Goal: Task Accomplishment & Management: Use online tool/utility

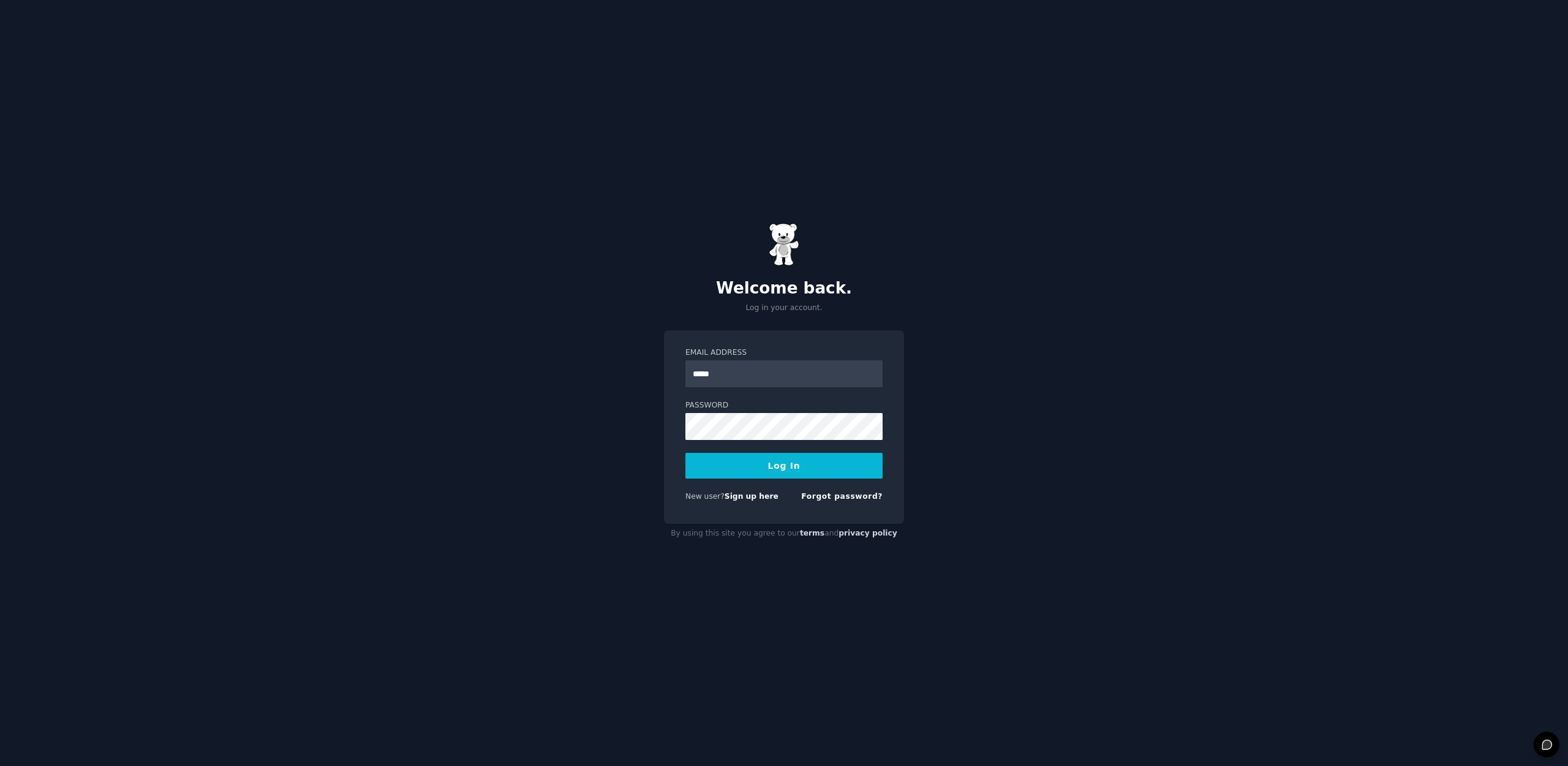
type input "**********"
click at [685, 453] on button "Log In" at bounding box center [784, 466] width 197 height 26
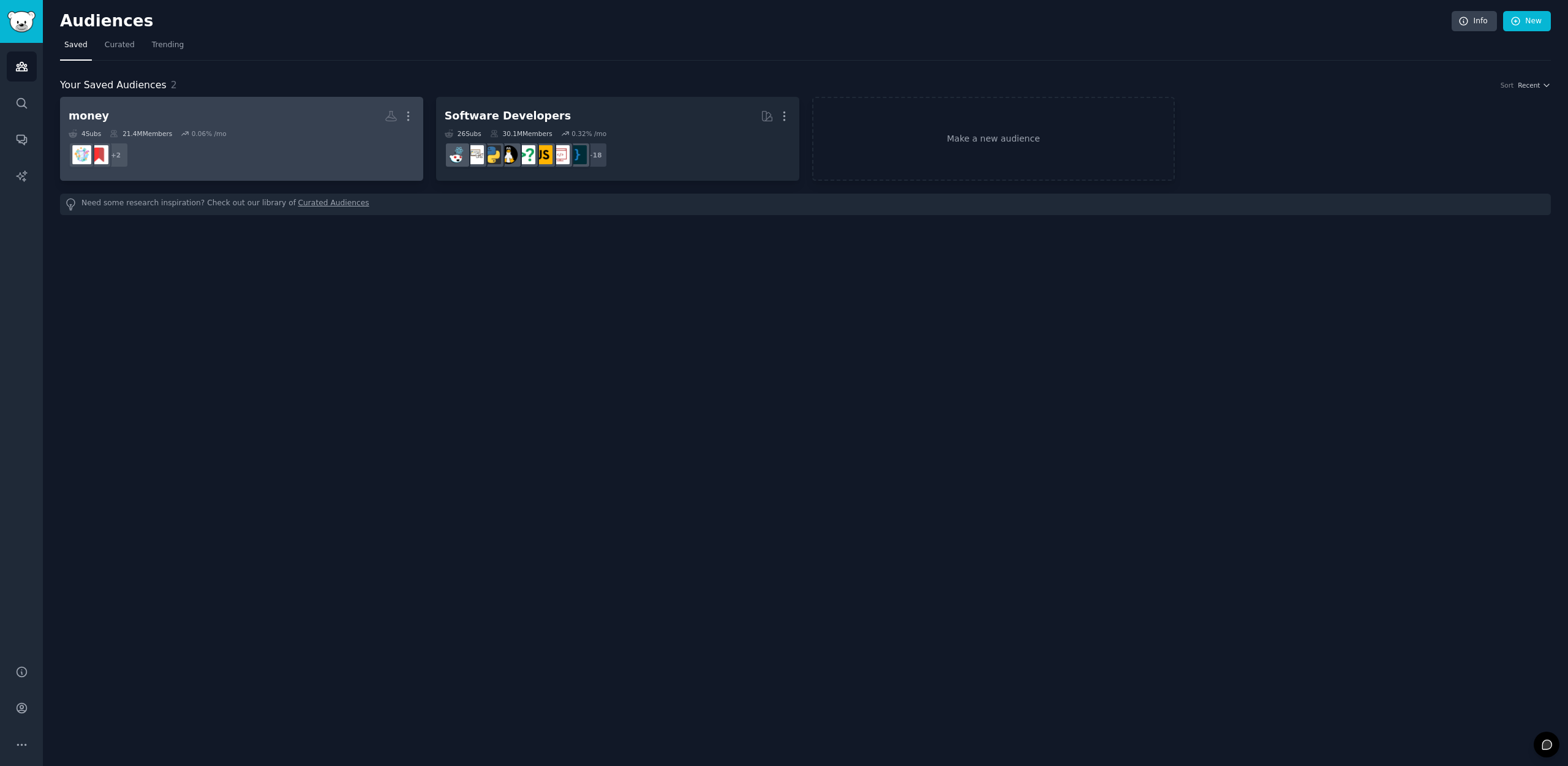
click at [215, 125] on h2 "money More" at bounding box center [241, 116] width 346 height 21
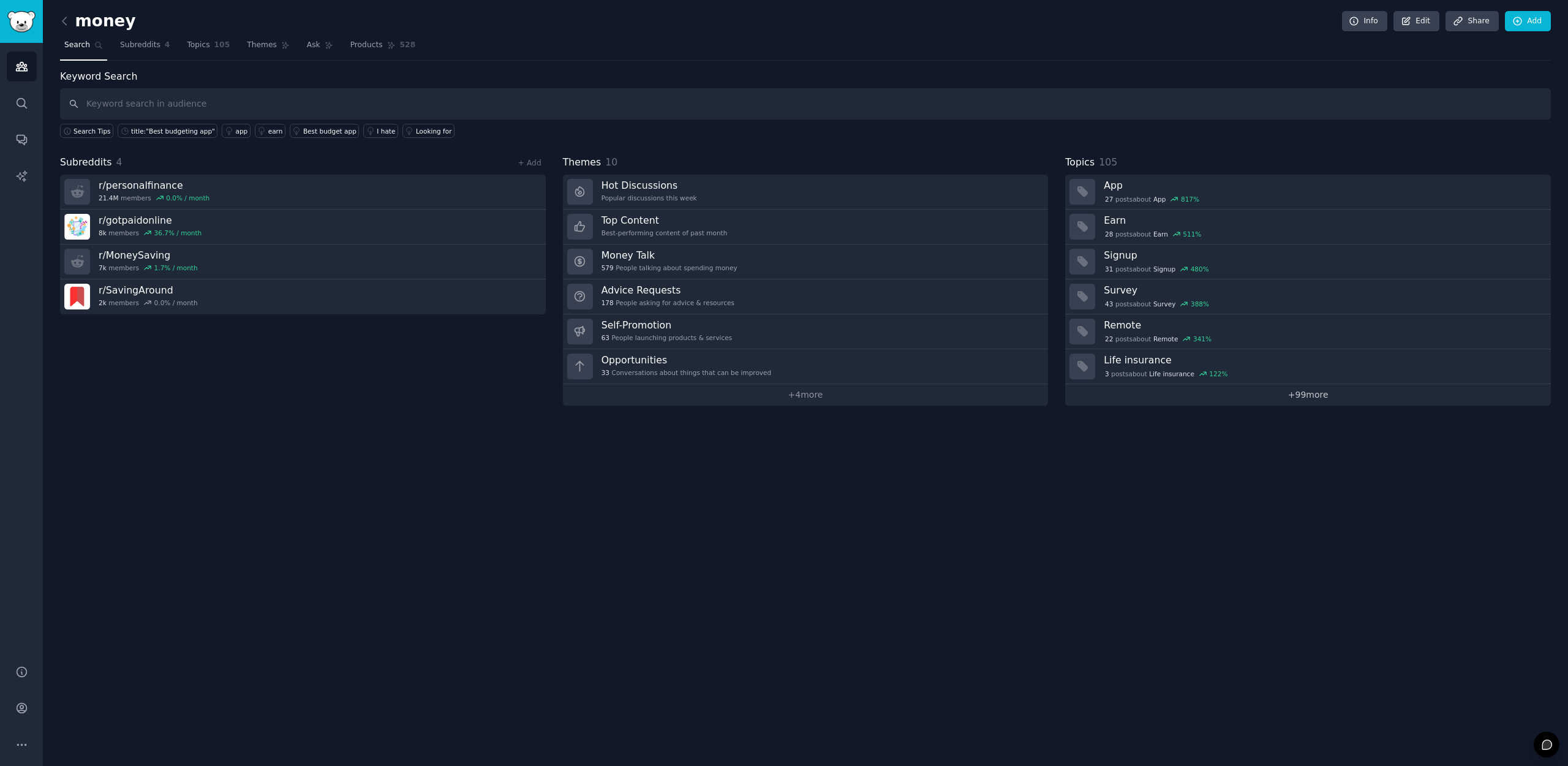
click at [1300, 402] on link "+ 99 more" at bounding box center [1307, 394] width 485 height 21
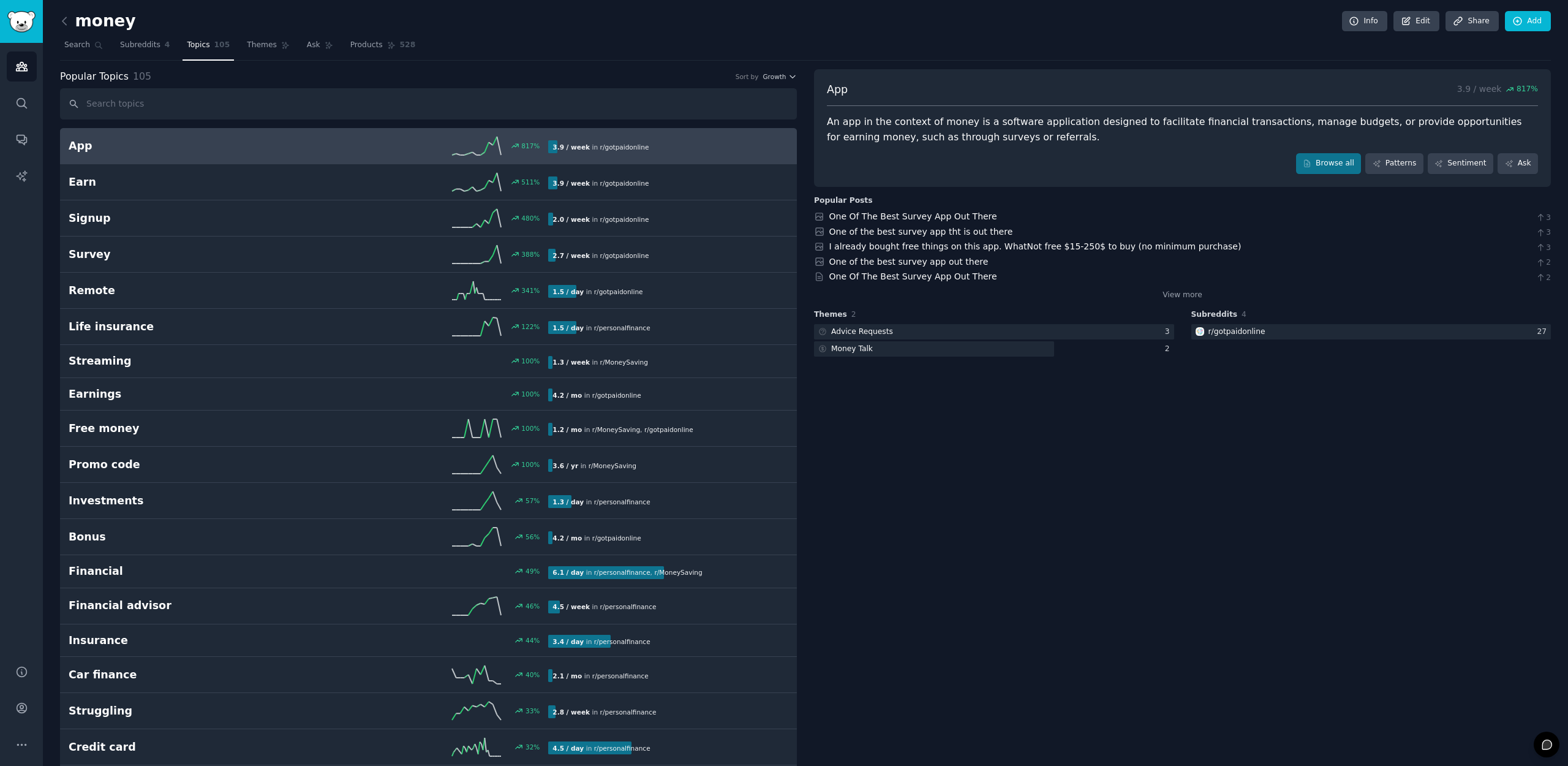
click at [102, 24] on h2 "money" at bounding box center [98, 21] width 76 height 20
click at [70, 20] on icon at bounding box center [64, 20] width 13 height 13
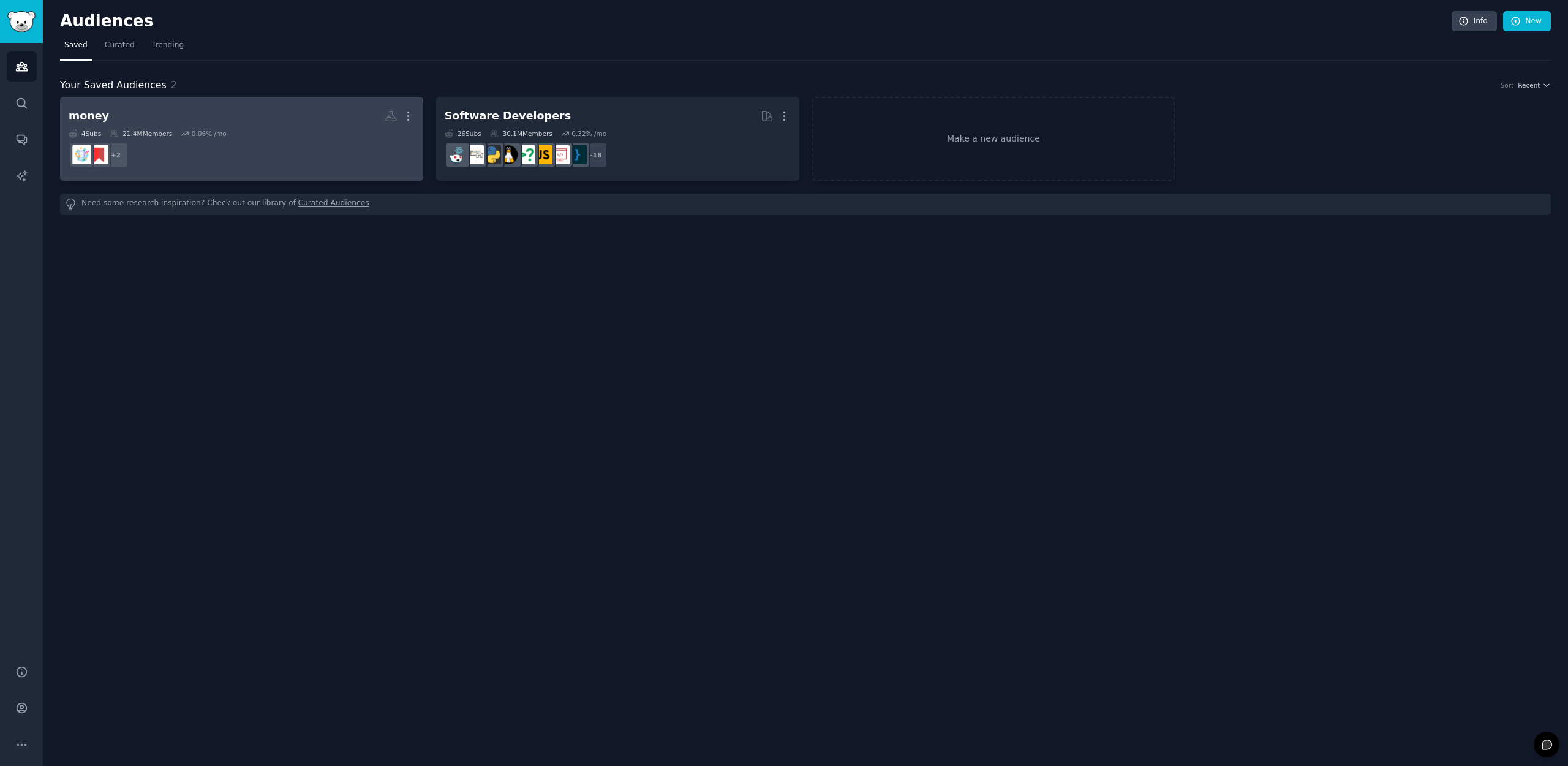
click at [181, 152] on dd "r/personalfinance, r/MoneySaving + 2" at bounding box center [241, 155] width 346 height 34
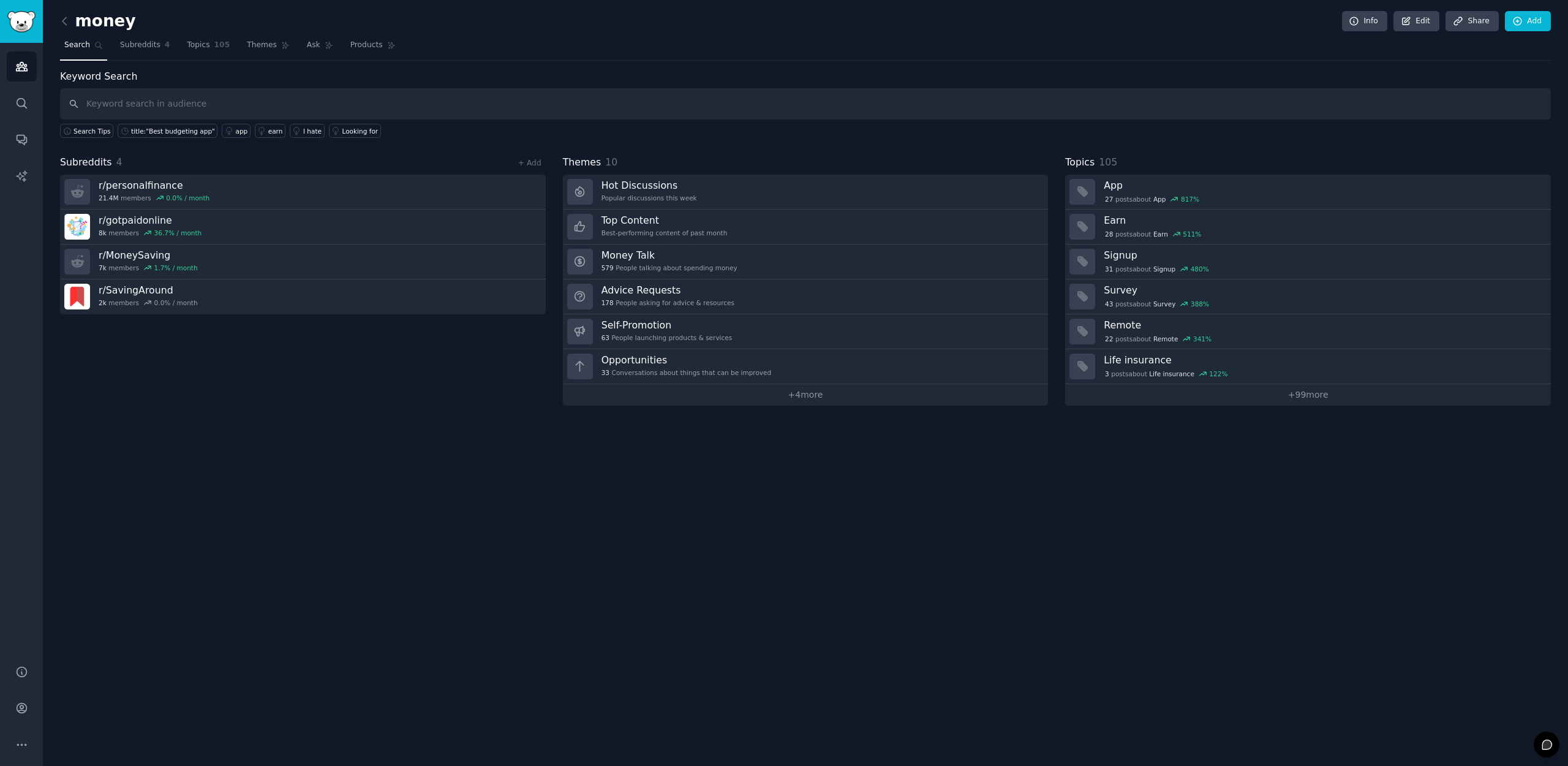
click at [64, 8] on div "money Info Edit Share Add Search Subreddits 4 Topics 105 Themes Ask Products Ke…" at bounding box center [805, 383] width 1525 height 766
click at [67, 26] on icon at bounding box center [64, 20] width 13 height 13
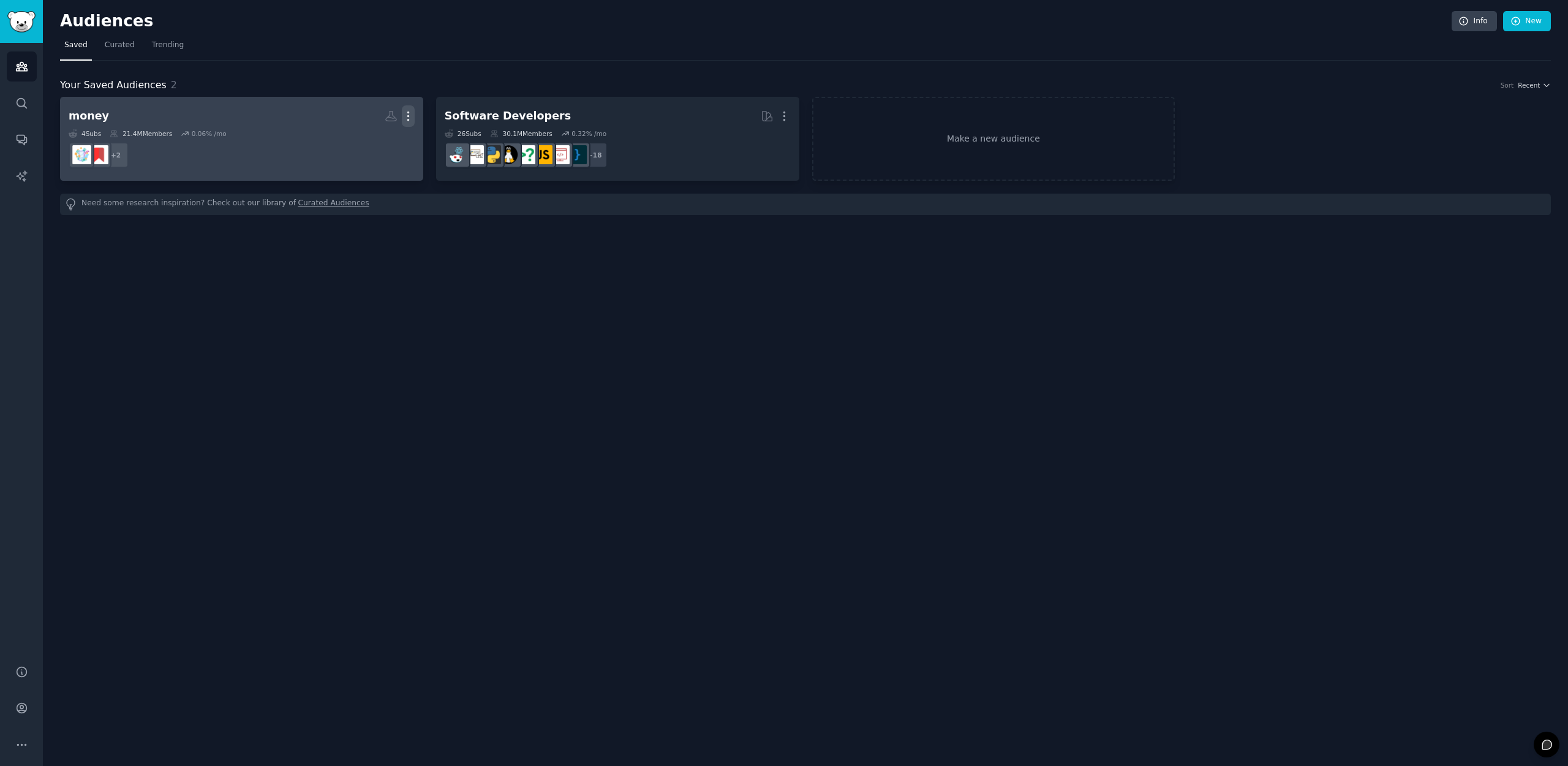
click at [410, 121] on icon "button" at bounding box center [408, 116] width 13 height 13
click at [375, 126] on p "View" at bounding box center [371, 120] width 20 height 13
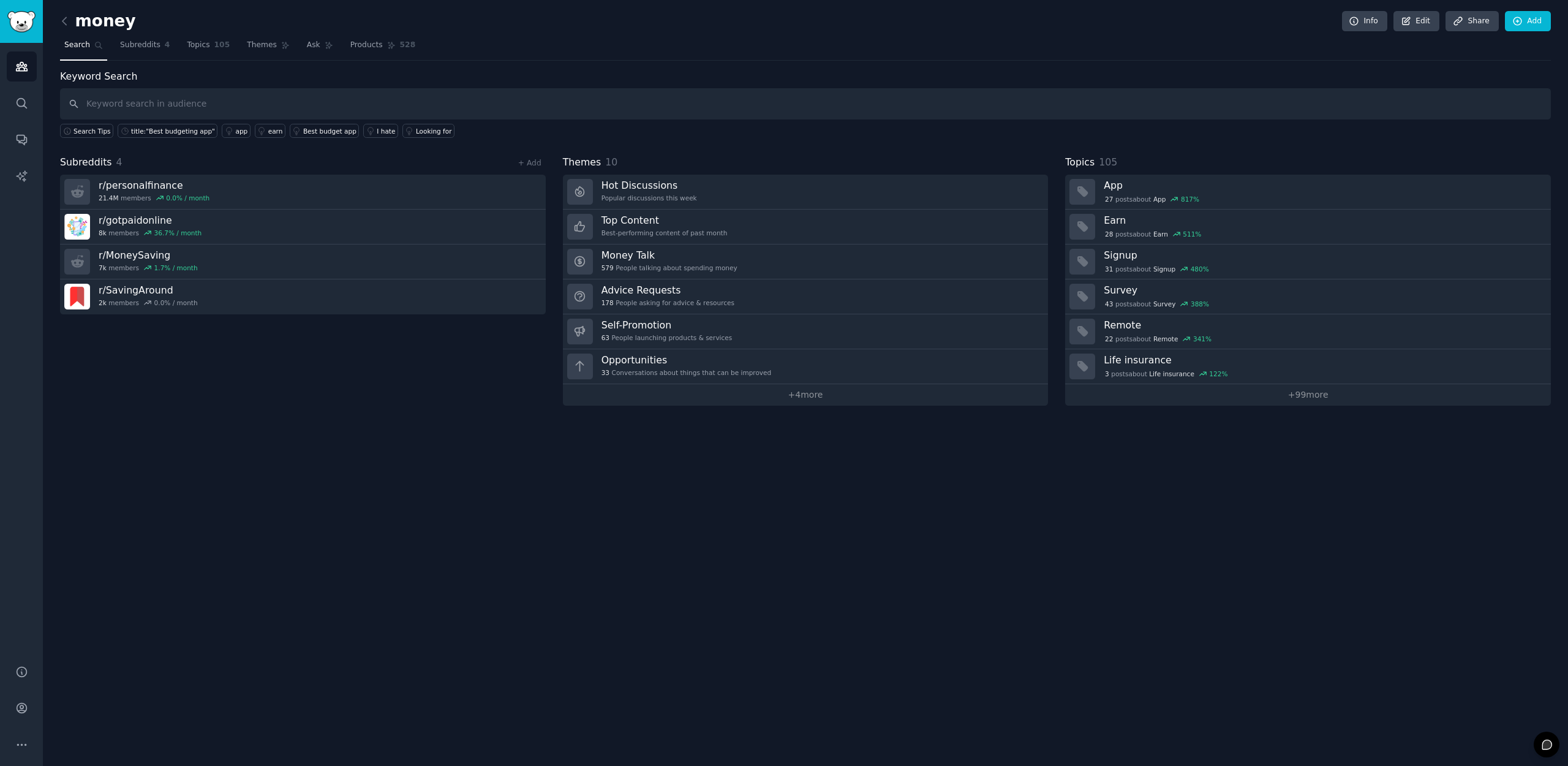
click at [532, 158] on div "+ Add" at bounding box center [530, 162] width 32 height 13
click at [532, 164] on link "+ Add" at bounding box center [529, 162] width 24 height 8
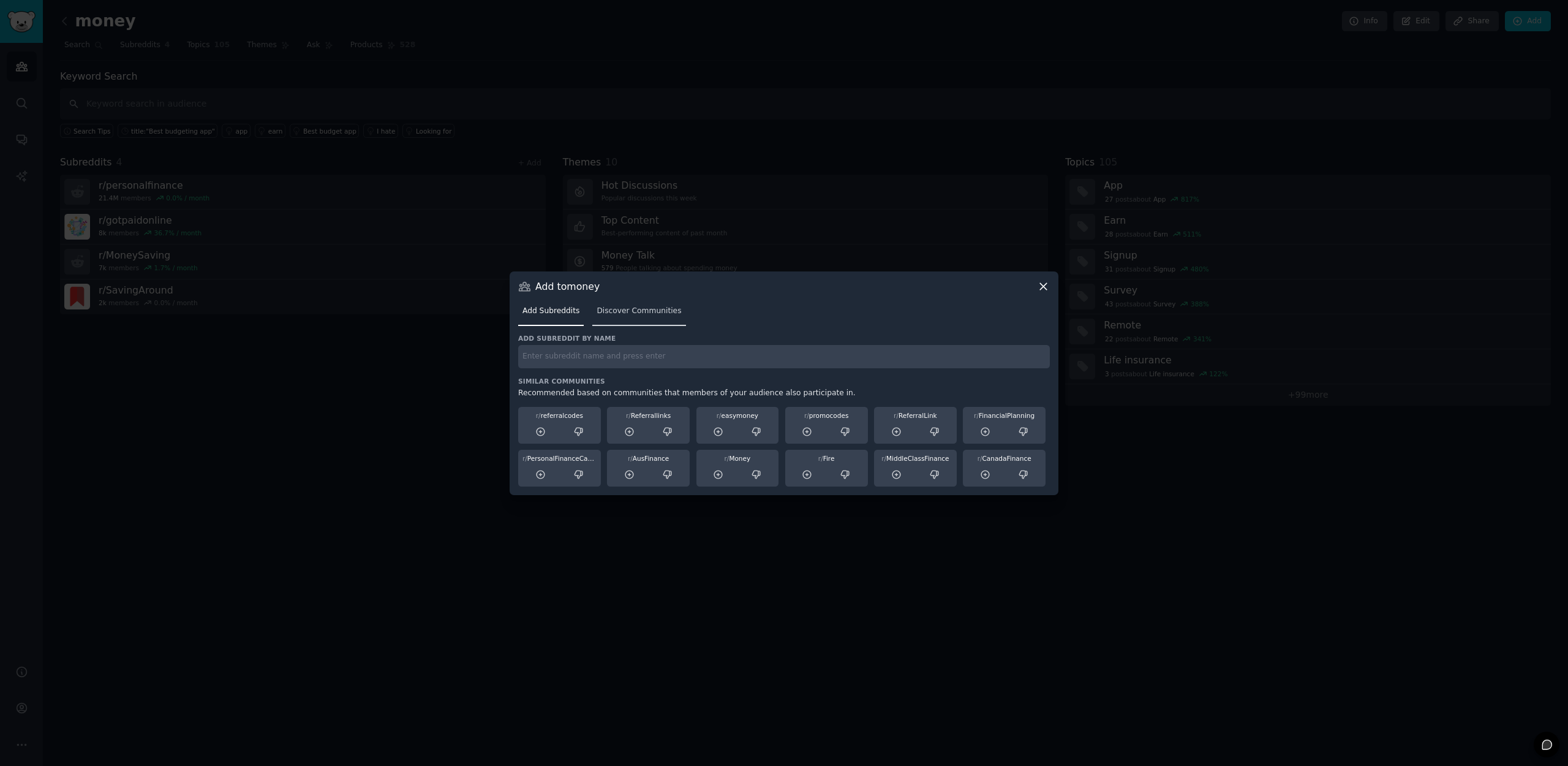
click at [660, 312] on span "Discover Communities" at bounding box center [638, 311] width 84 height 11
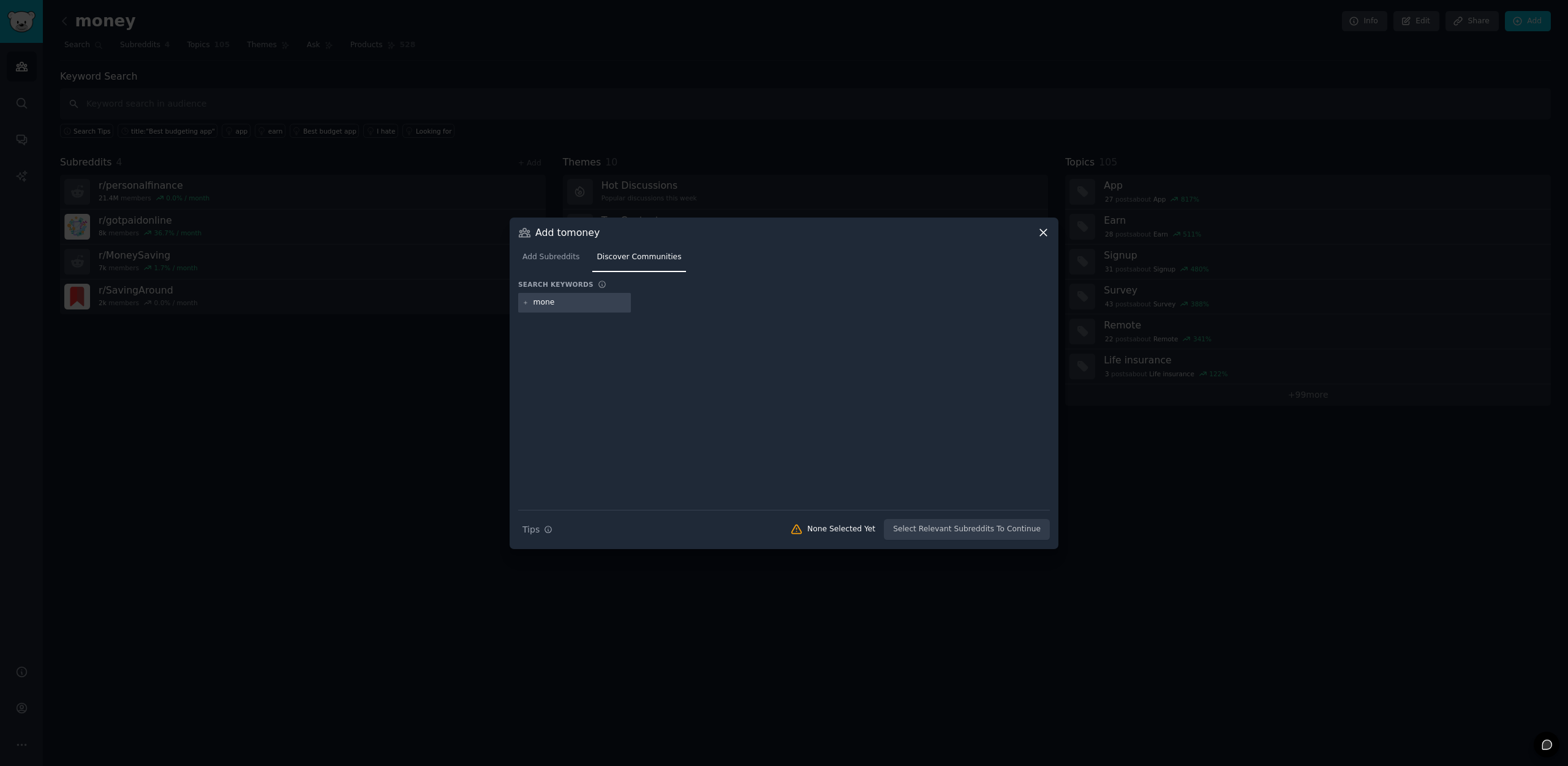
type input "money"
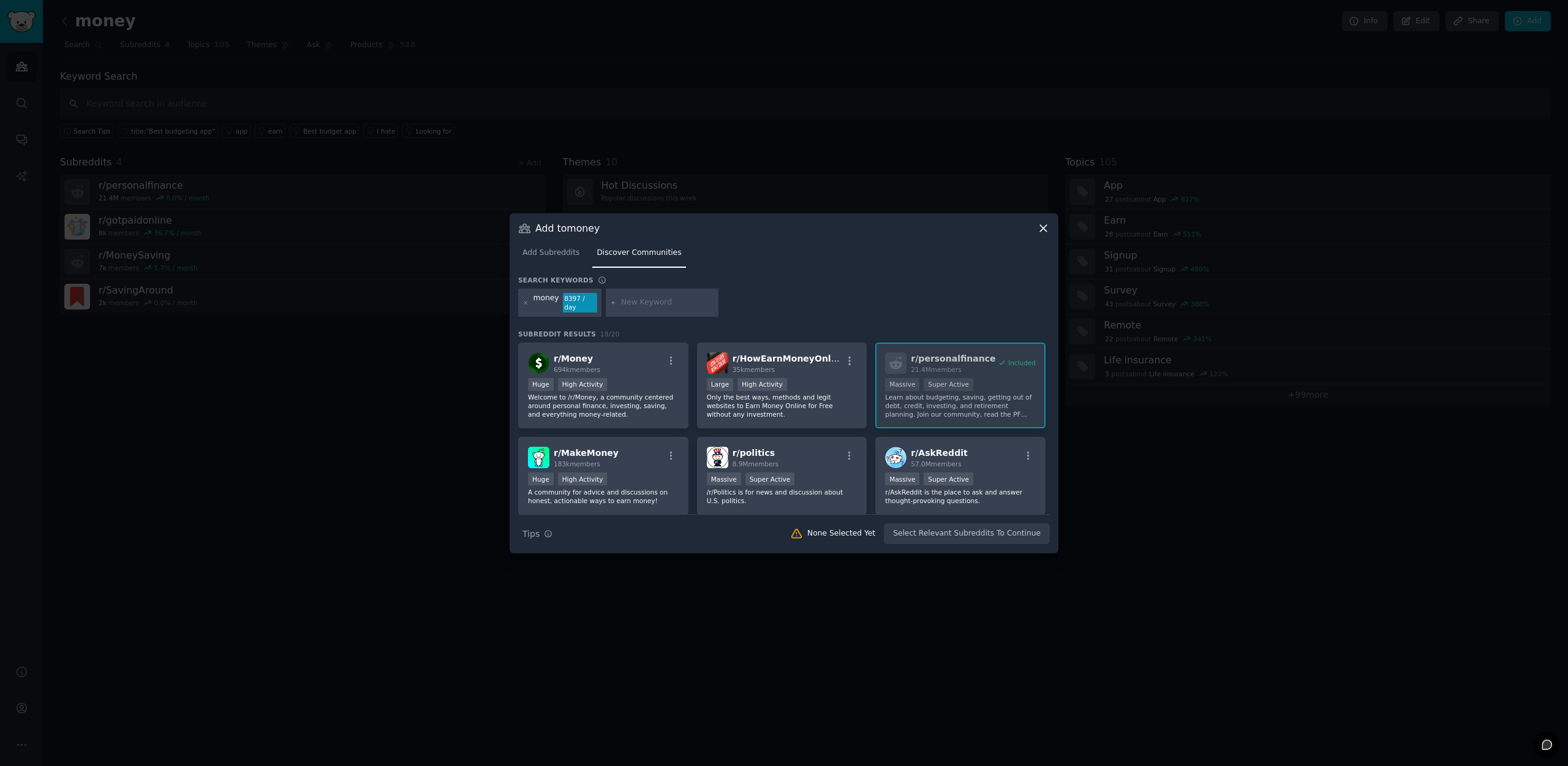
click at [1052, 228] on div "Add to money Add Subreddits Discover Communities Search keywords Try a 2-4 keyw…" at bounding box center [784, 383] width 549 height 340
